Goal: Task Accomplishment & Management: Manage account settings

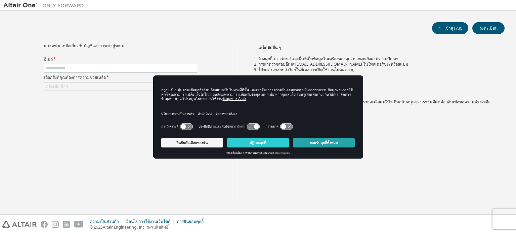
click at [322, 141] on font "ยอมรับคุกกี้ทั้งหมด" at bounding box center [324, 142] width 28 height 4
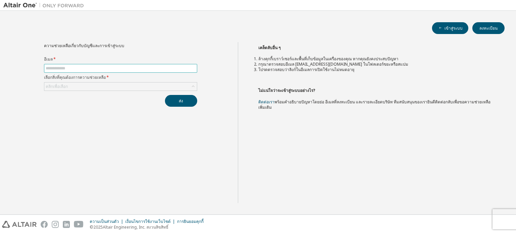
click at [120, 68] on input "text" at bounding box center [121, 68] width 150 height 5
click at [74, 66] on input "text" at bounding box center [121, 68] width 150 height 5
type input "**********"
click at [89, 87] on div "คลิกเพื่อเลือก" at bounding box center [120, 86] width 153 height 8
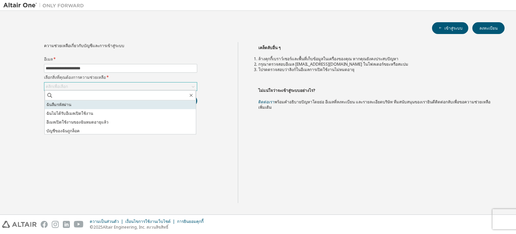
click at [80, 105] on li "ฉันลืมรหัสผ่าน" at bounding box center [120, 104] width 151 height 9
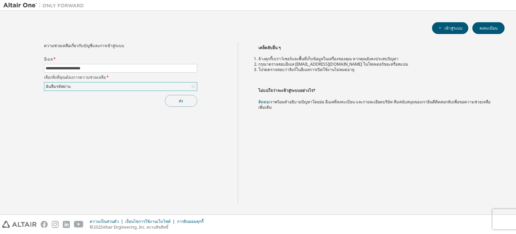
click at [168, 98] on button "ส่ง" at bounding box center [181, 101] width 32 height 12
